Goal: Complete application form: Complete application form

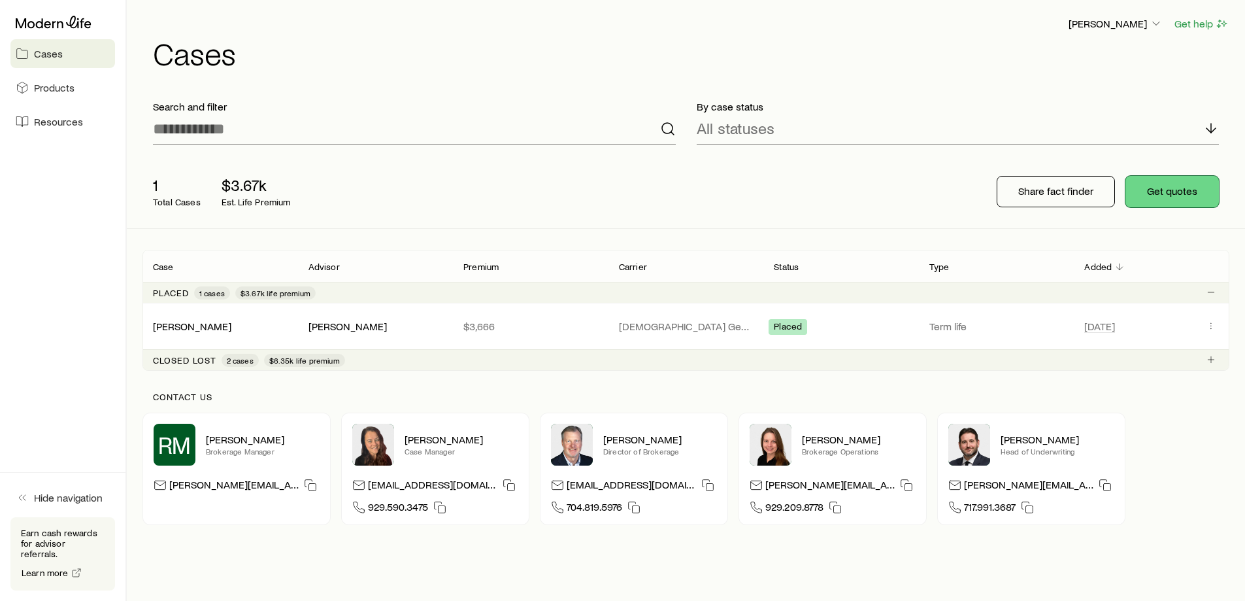
click at [1156, 197] on button "Get quotes" at bounding box center [1172, 191] width 93 height 31
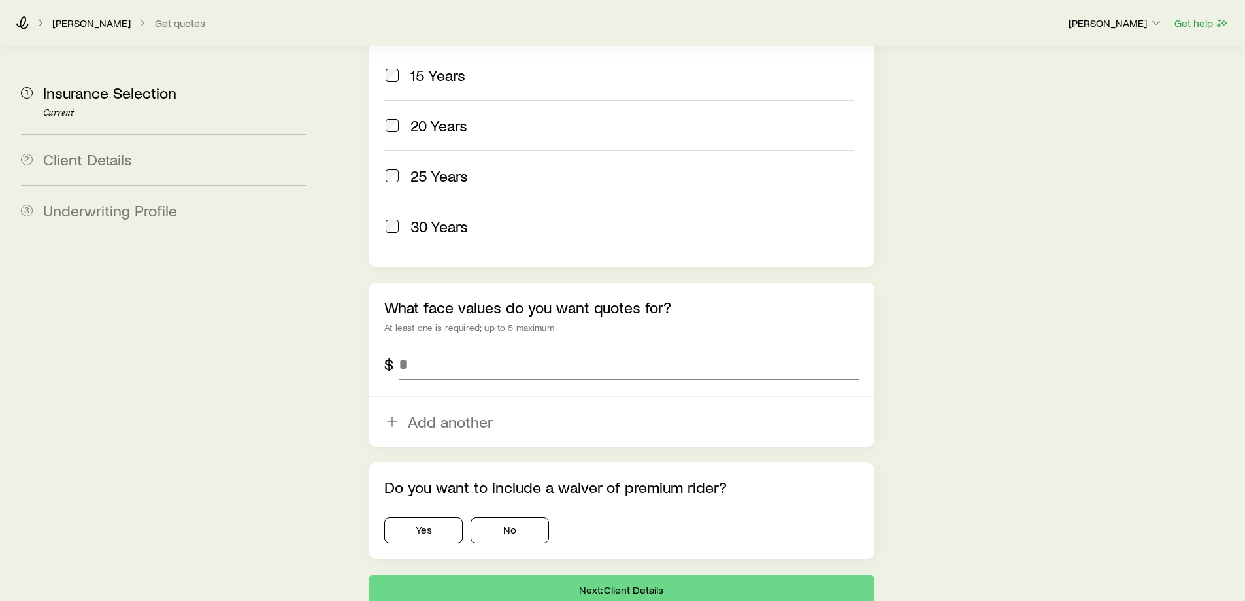
scroll to position [719, 0]
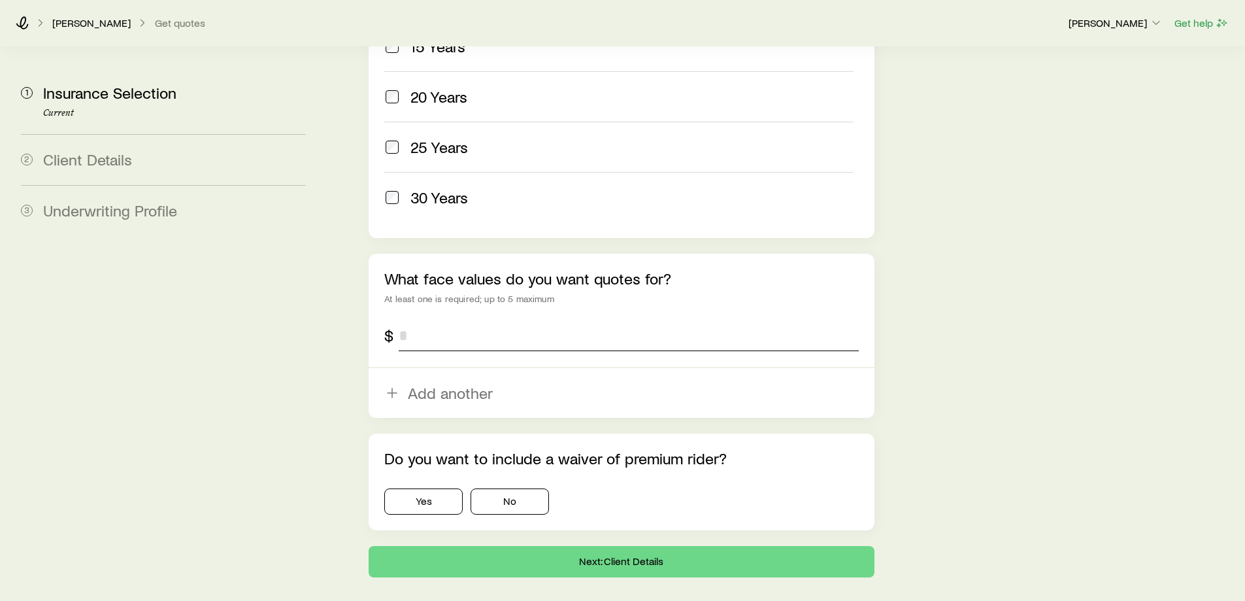
click at [437, 320] on input "tel" at bounding box center [629, 335] width 460 height 31
type input "*******"
click at [498, 488] on button "No" at bounding box center [510, 501] width 78 height 26
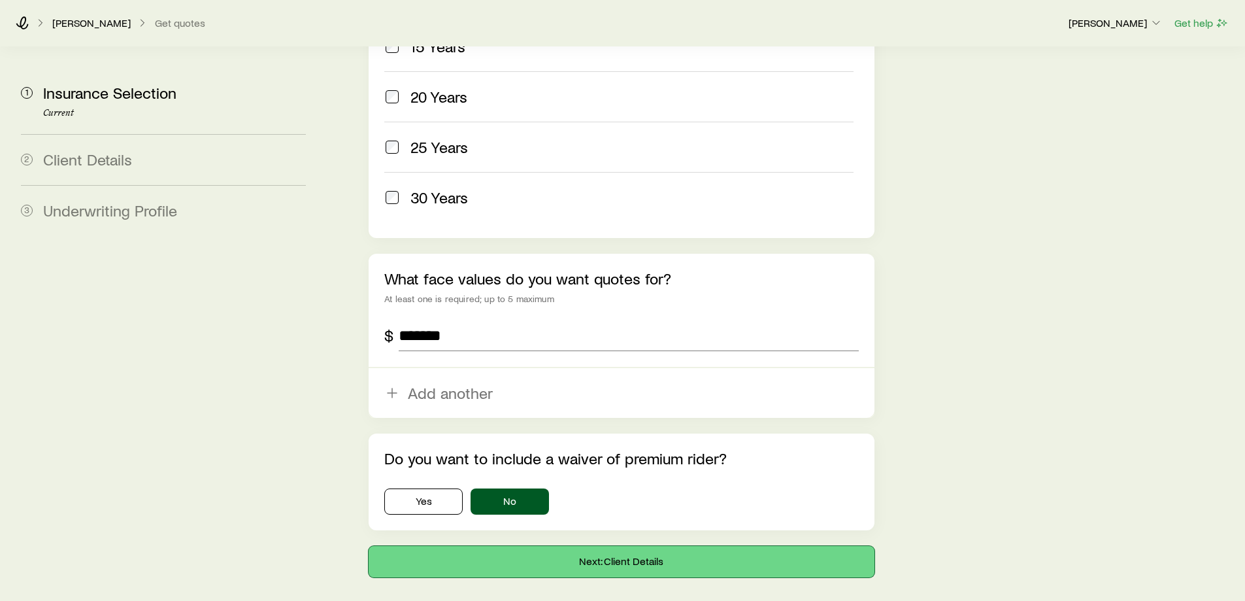
click at [642, 546] on button "Next: Client Details" at bounding box center [621, 561] width 505 height 31
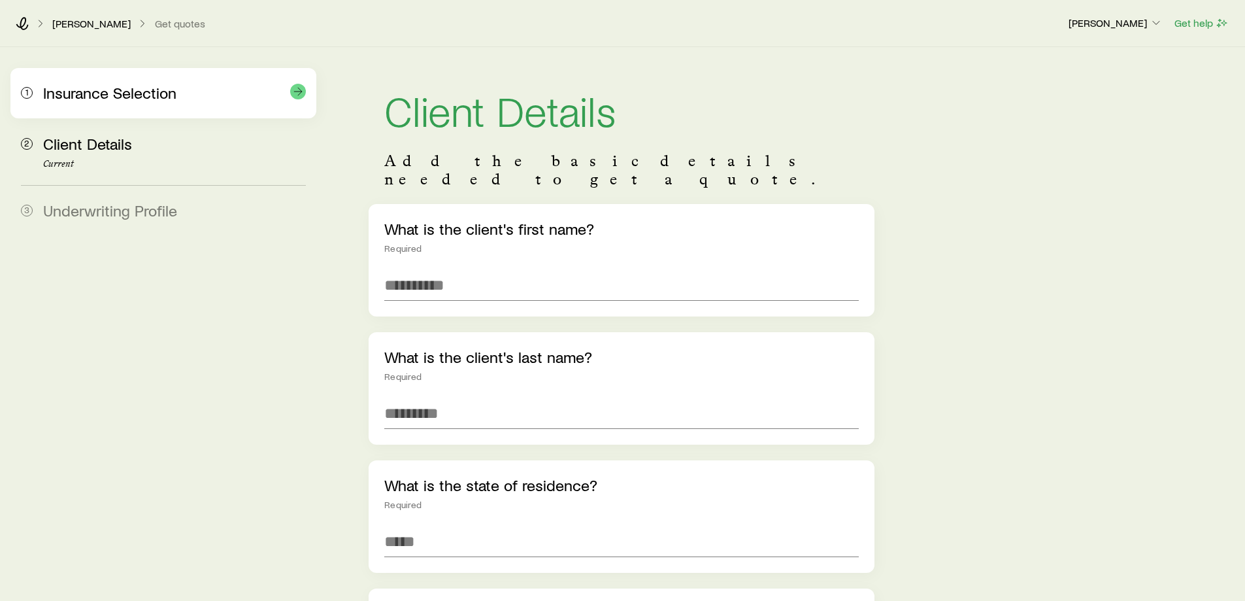
click at [106, 93] on span "Insurance Selection" at bounding box center [109, 92] width 133 height 19
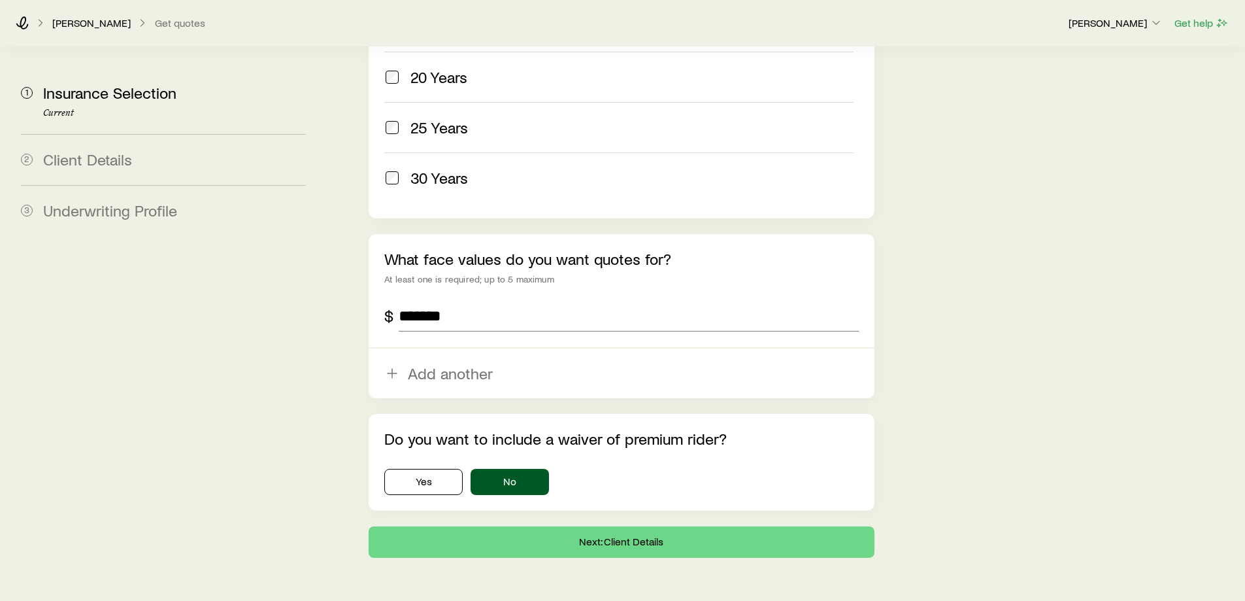
scroll to position [748, 0]
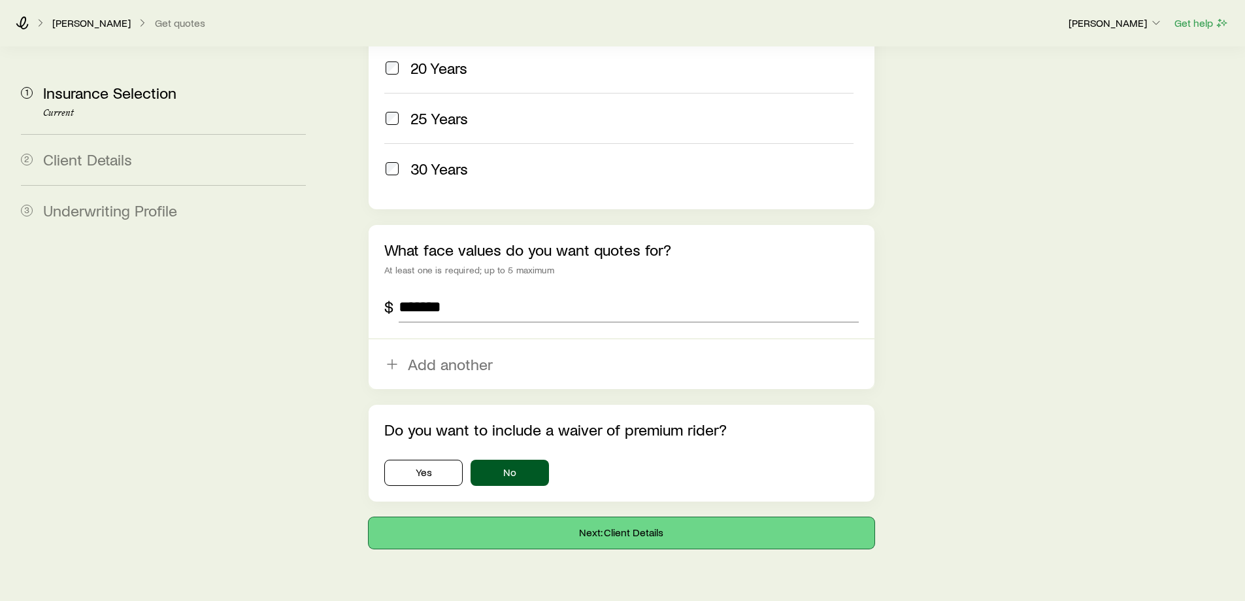
click at [612, 517] on button "Next: Client Details" at bounding box center [621, 532] width 505 height 31
